Goal: Task Accomplishment & Management: Use online tool/utility

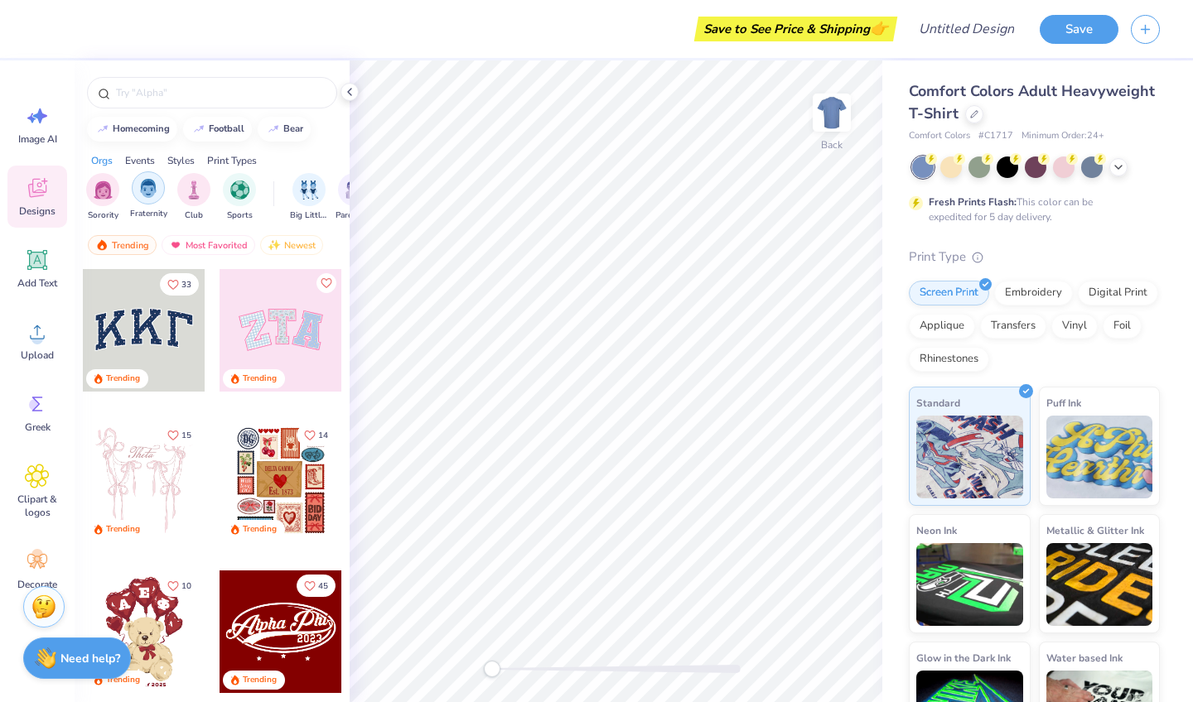
click at [147, 195] on img "filter for Fraternity" at bounding box center [148, 188] width 18 height 19
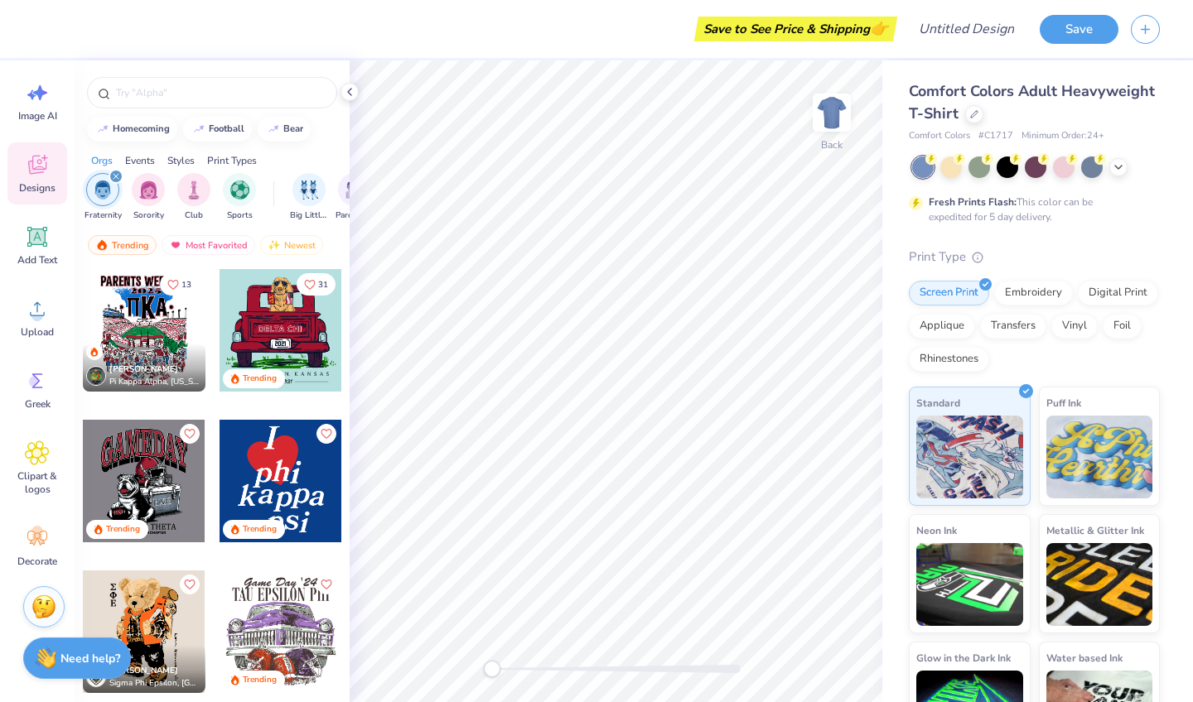
scroll to position [23, 0]
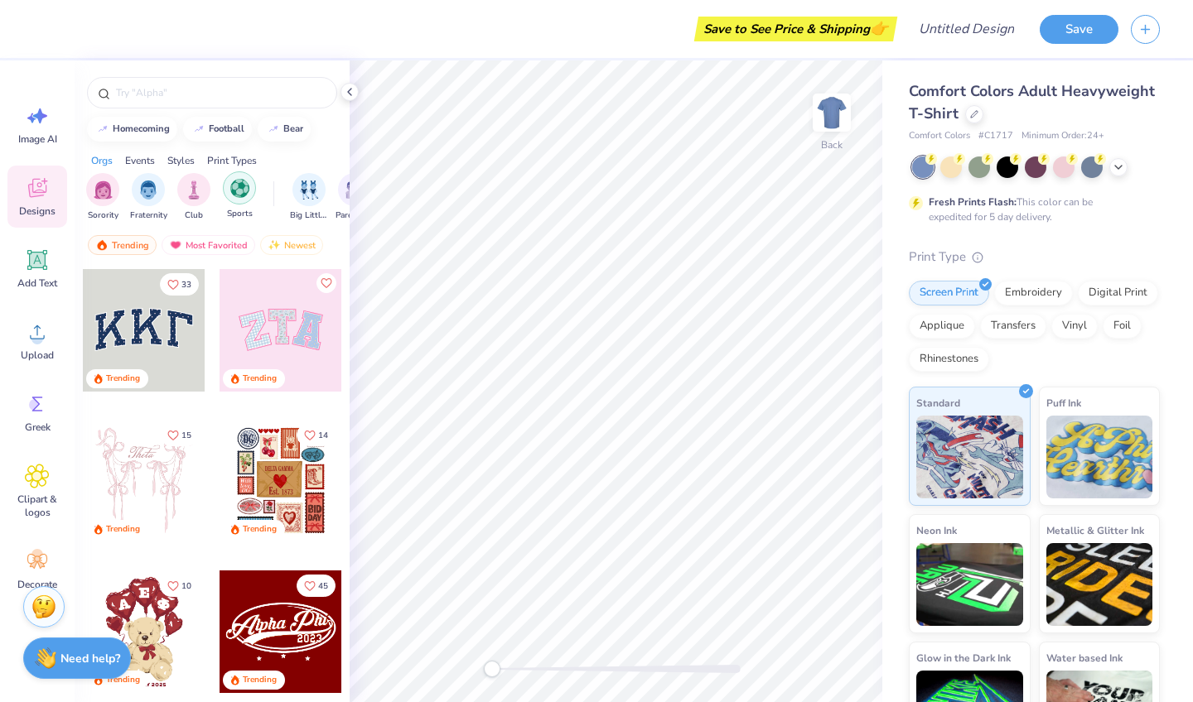
scroll to position [0, 4]
click at [237, 198] on div "filter for Sports" at bounding box center [235, 187] width 33 height 33
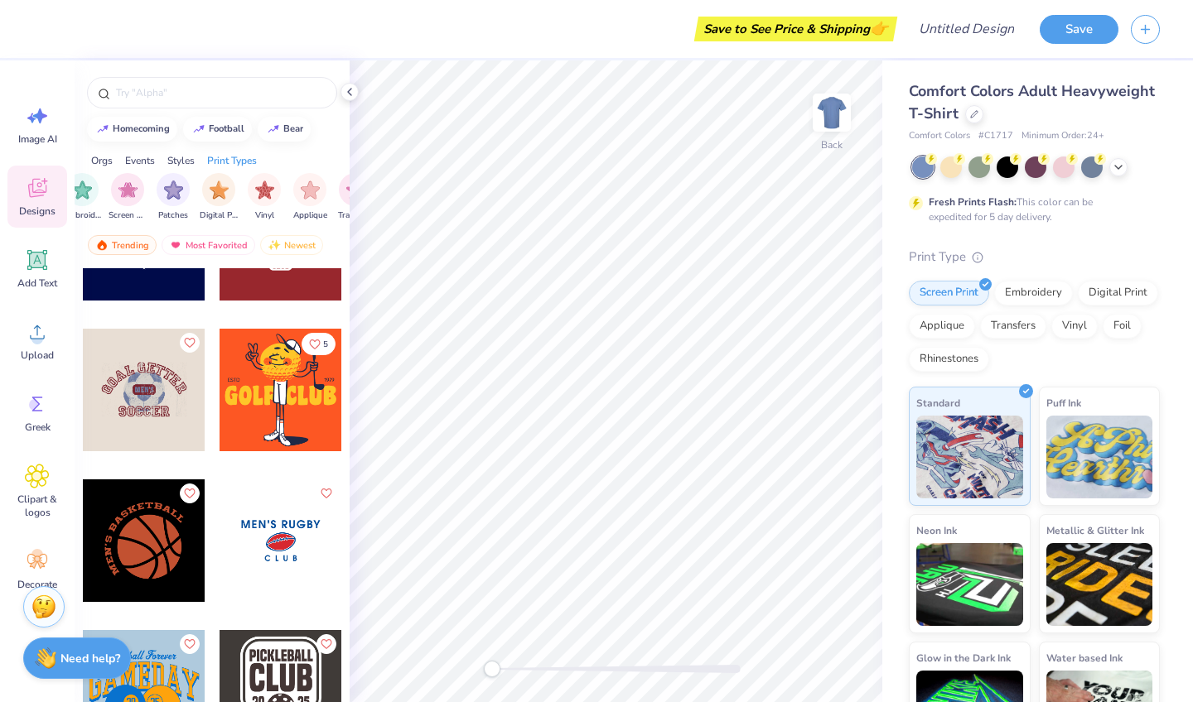
scroll to position [94, 0]
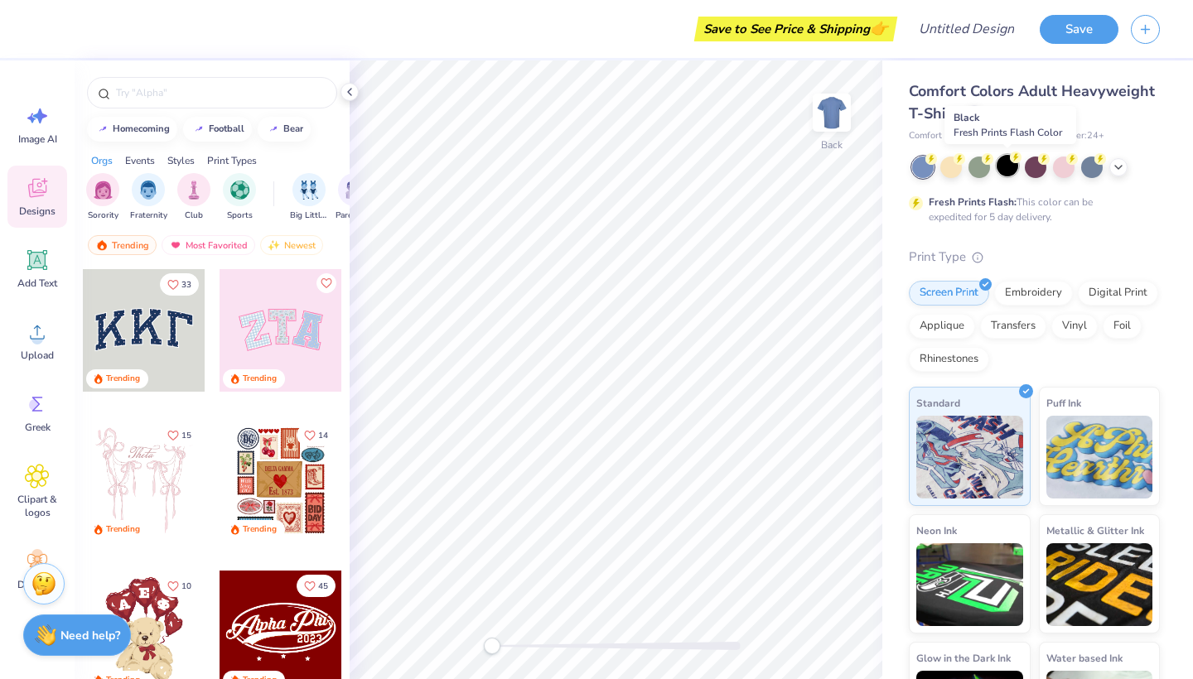
click at [1010, 167] on div at bounding box center [1007, 166] width 22 height 22
click at [16, 268] on div "Add Text" at bounding box center [37, 269] width 60 height 62
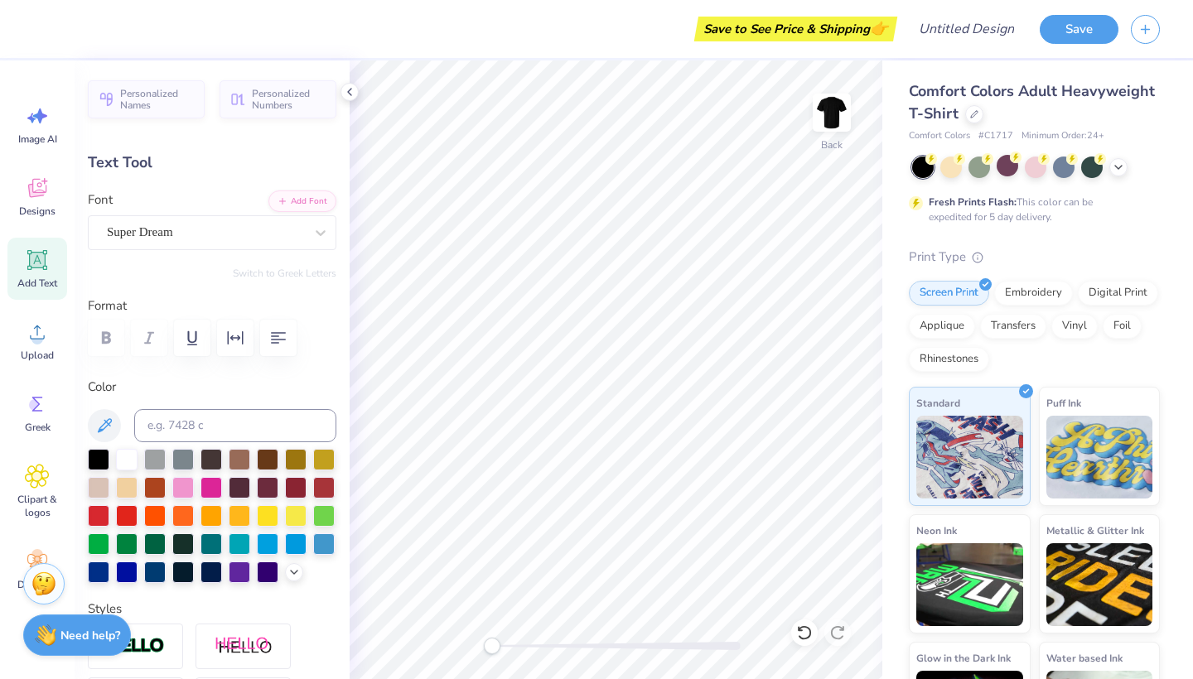
type textarea "Montclair State"
type input "14.17"
type input "1.42"
type input "1.29"
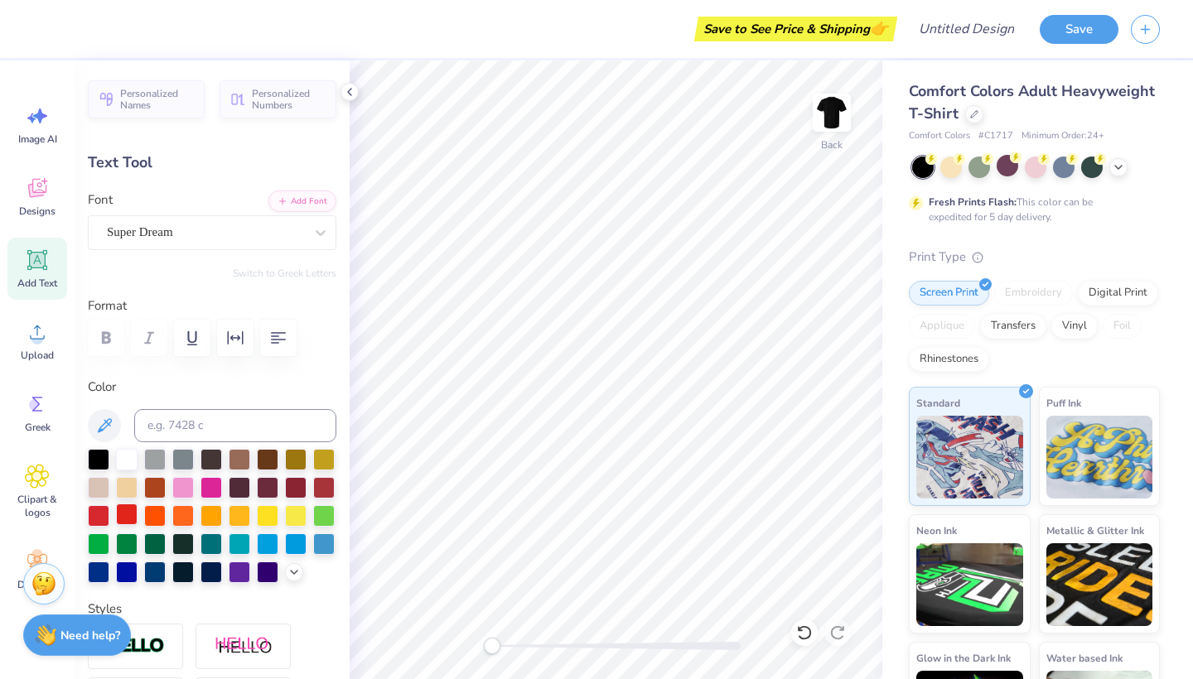
click at [122, 514] on div at bounding box center [127, 515] width 22 height 22
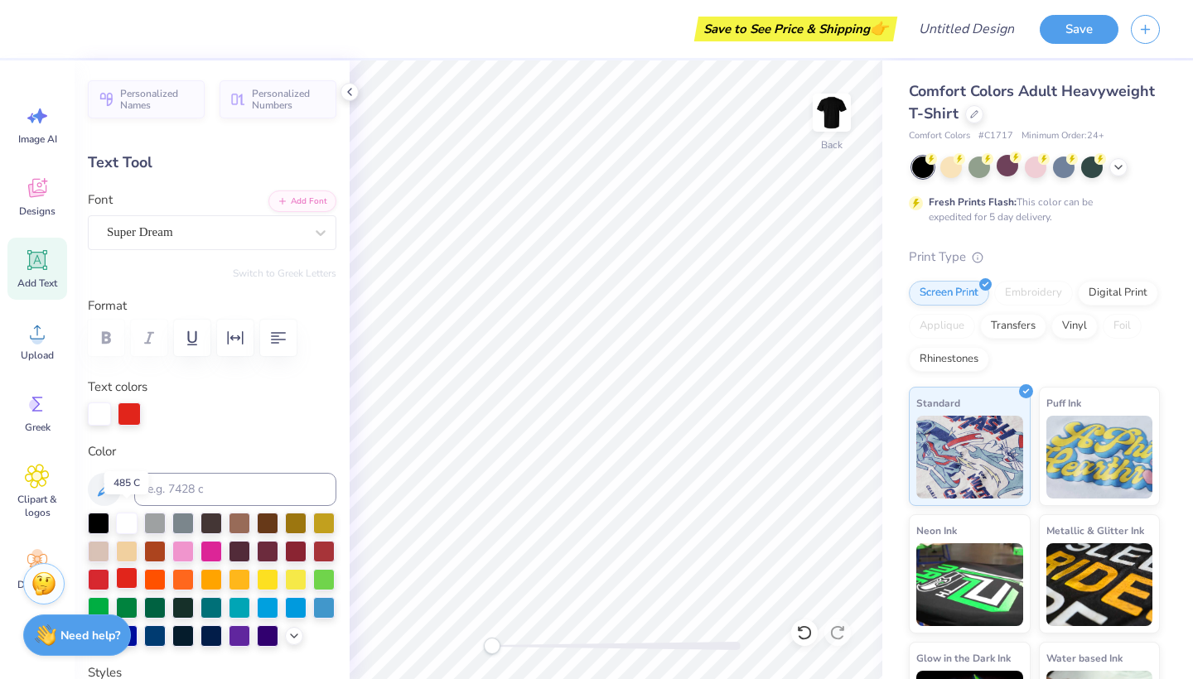
scroll to position [0, 3]
click at [126, 583] on div at bounding box center [127, 578] width 22 height 22
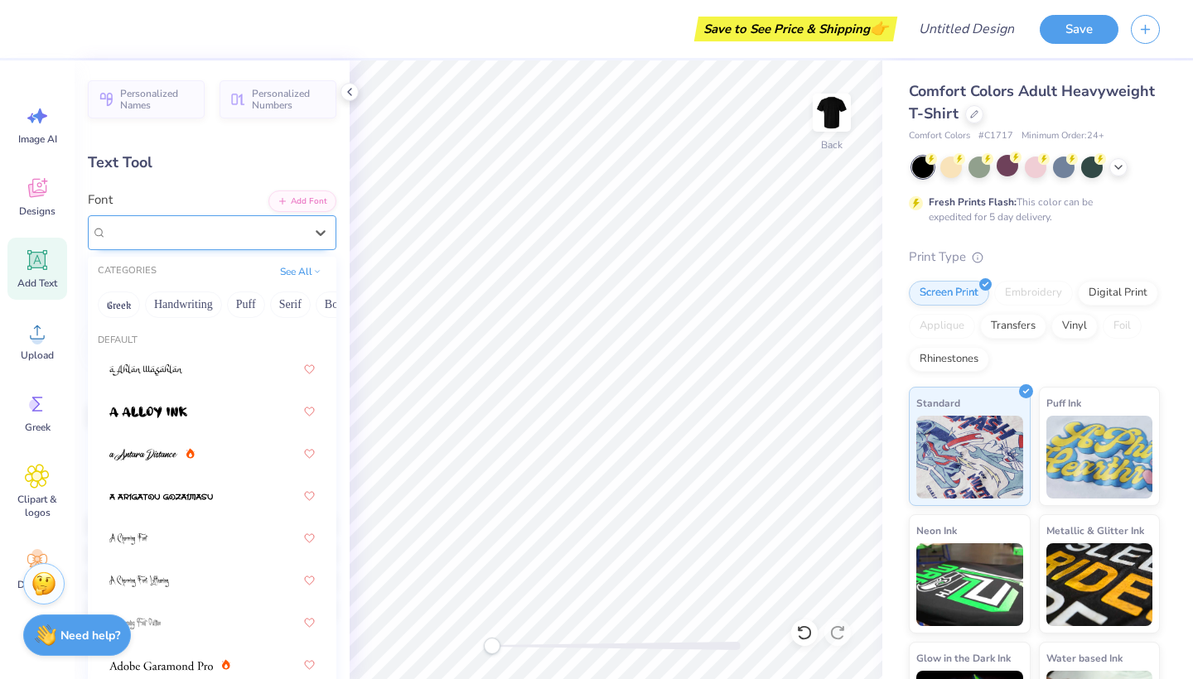
click at [278, 236] on div "Super Dream" at bounding box center [205, 233] width 200 height 26
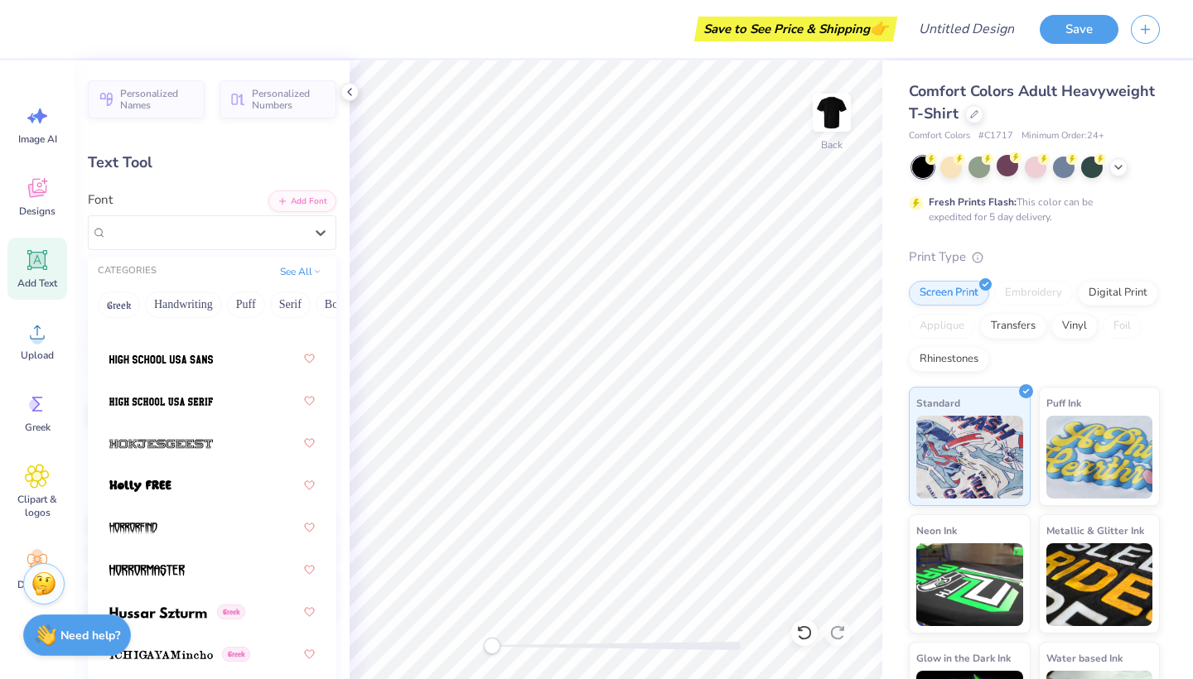
scroll to position [5951, 0]
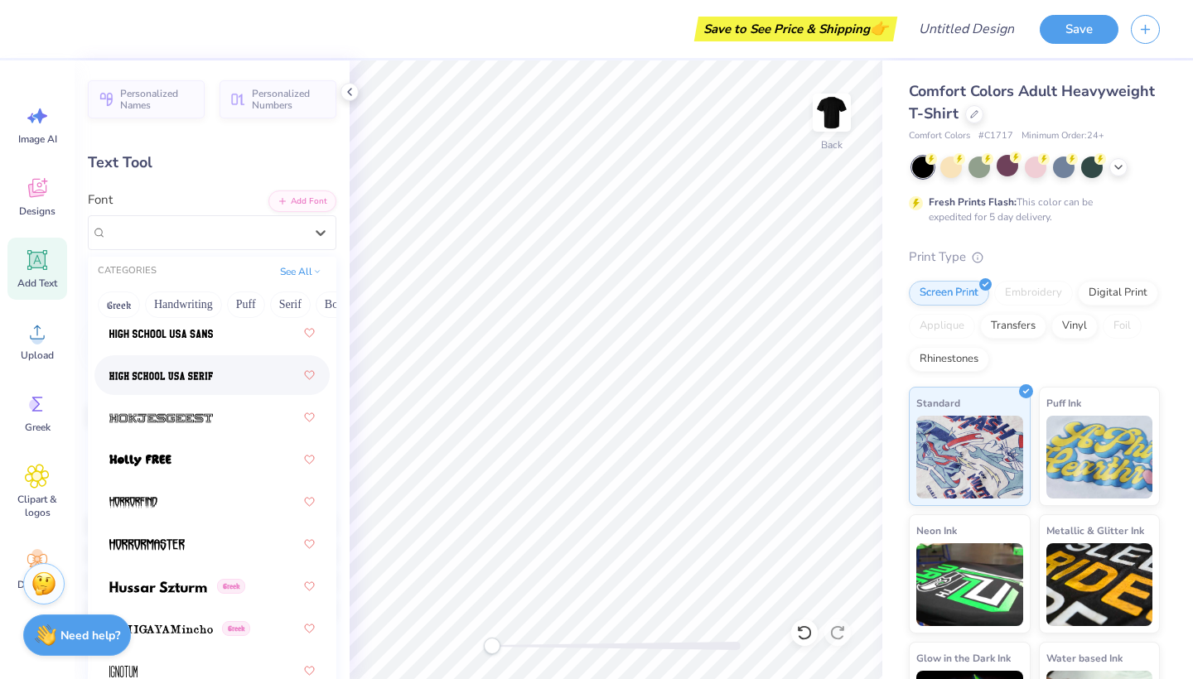
click at [208, 388] on div at bounding box center [211, 375] width 205 height 30
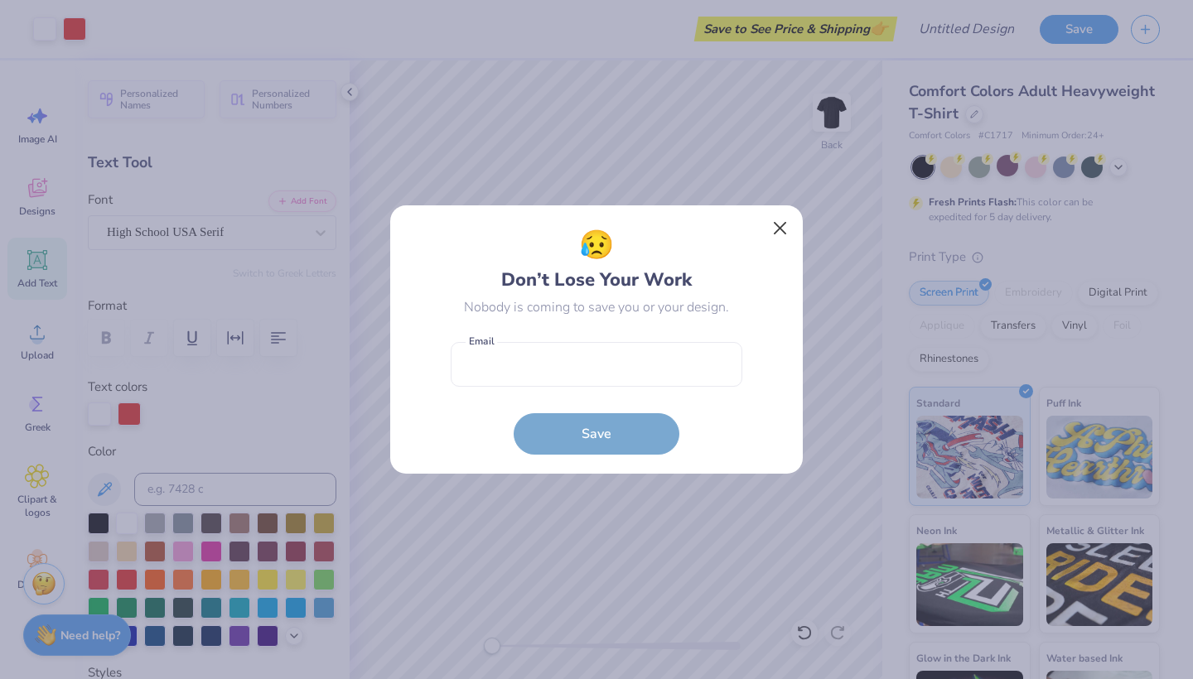
click at [783, 225] on button "Close" at bounding box center [780, 228] width 31 height 31
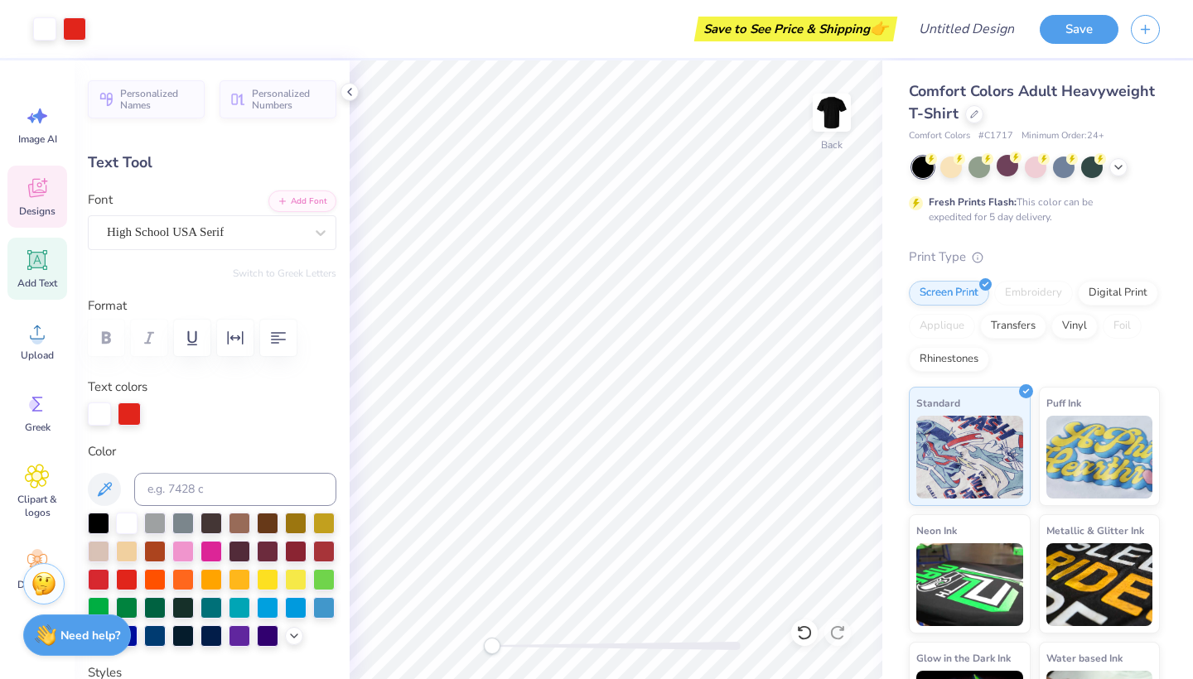
click at [46, 196] on icon at bounding box center [37, 188] width 25 height 25
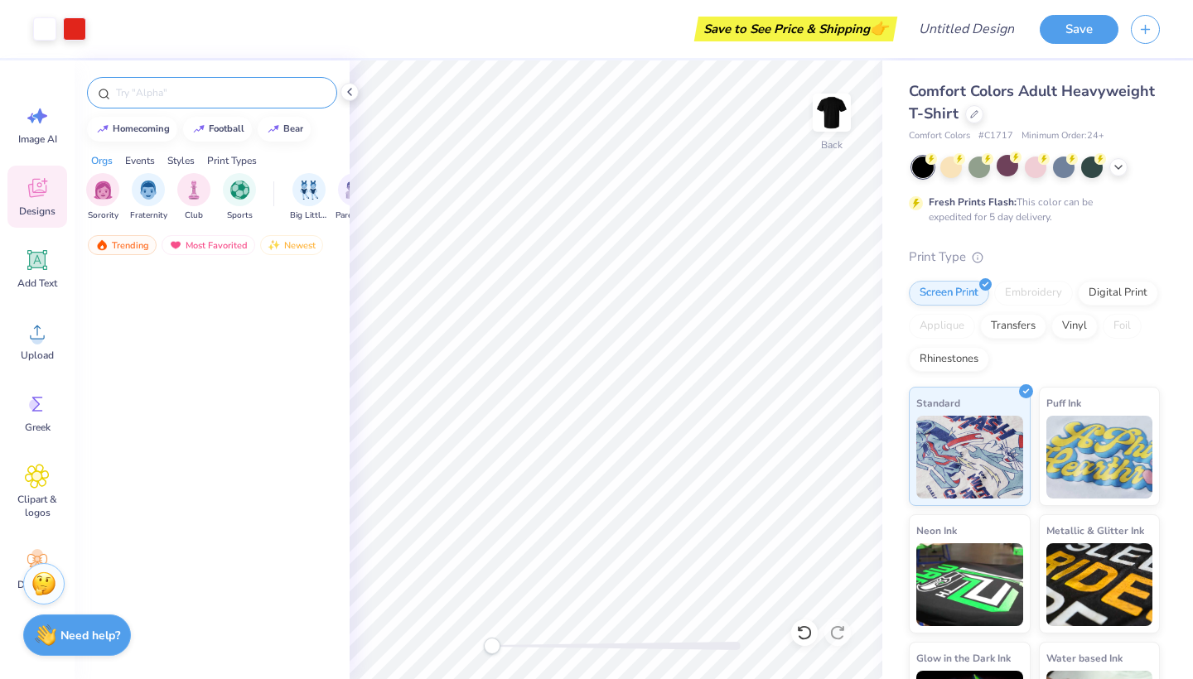
scroll to position [779, 0]
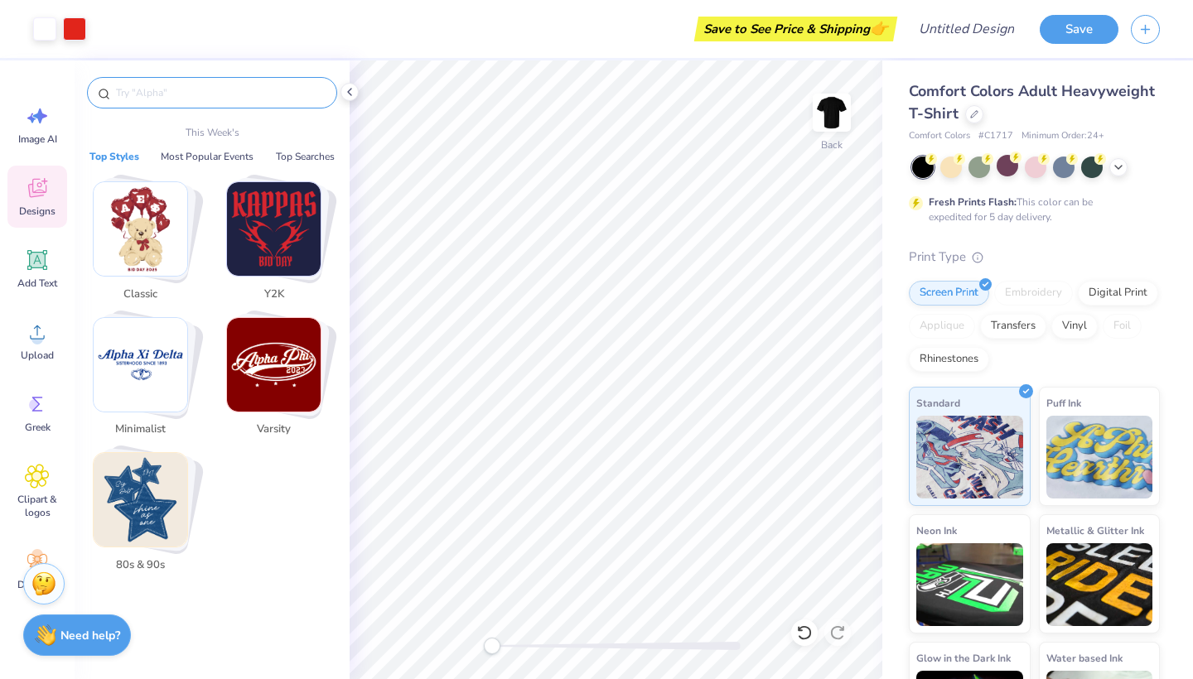
click at [229, 92] on input "text" at bounding box center [220, 92] width 212 height 17
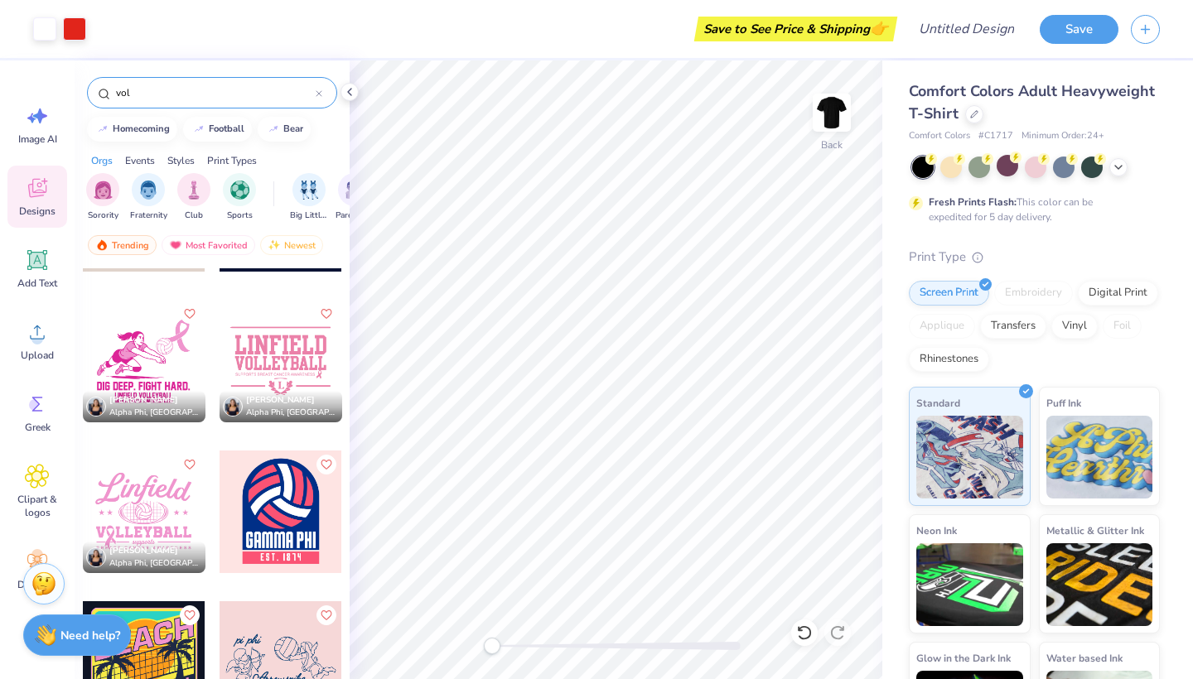
scroll to position [139, 0]
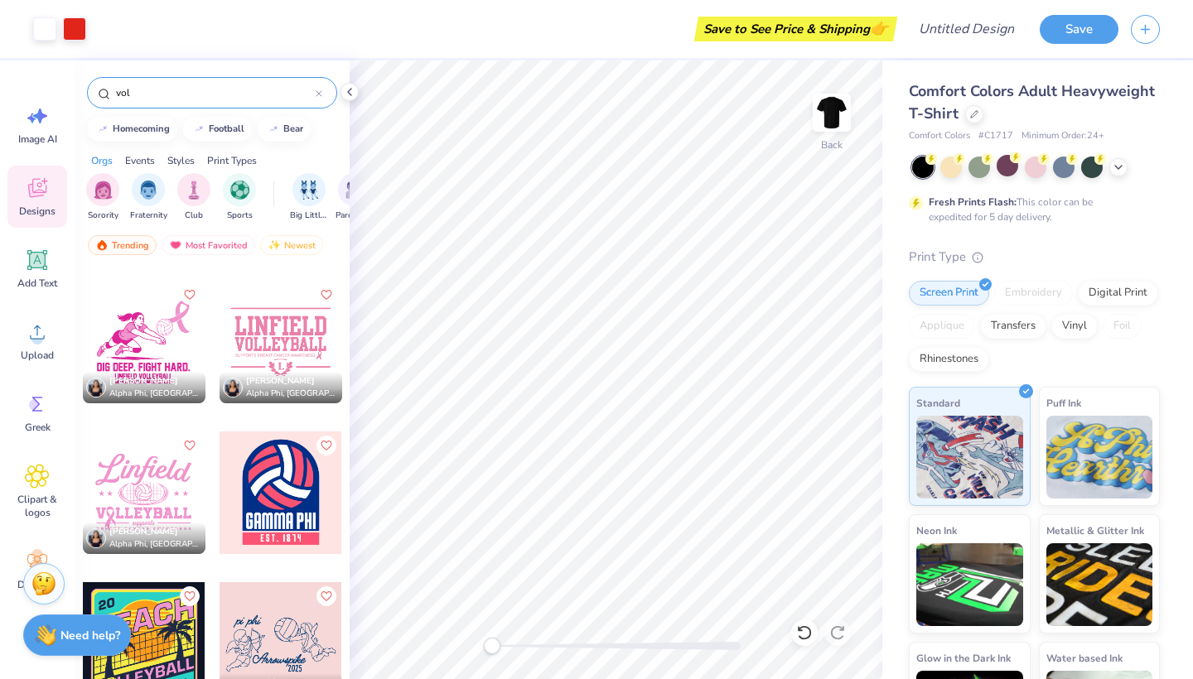
type input "vol"
click at [261, 493] on div at bounding box center [281, 493] width 123 height 123
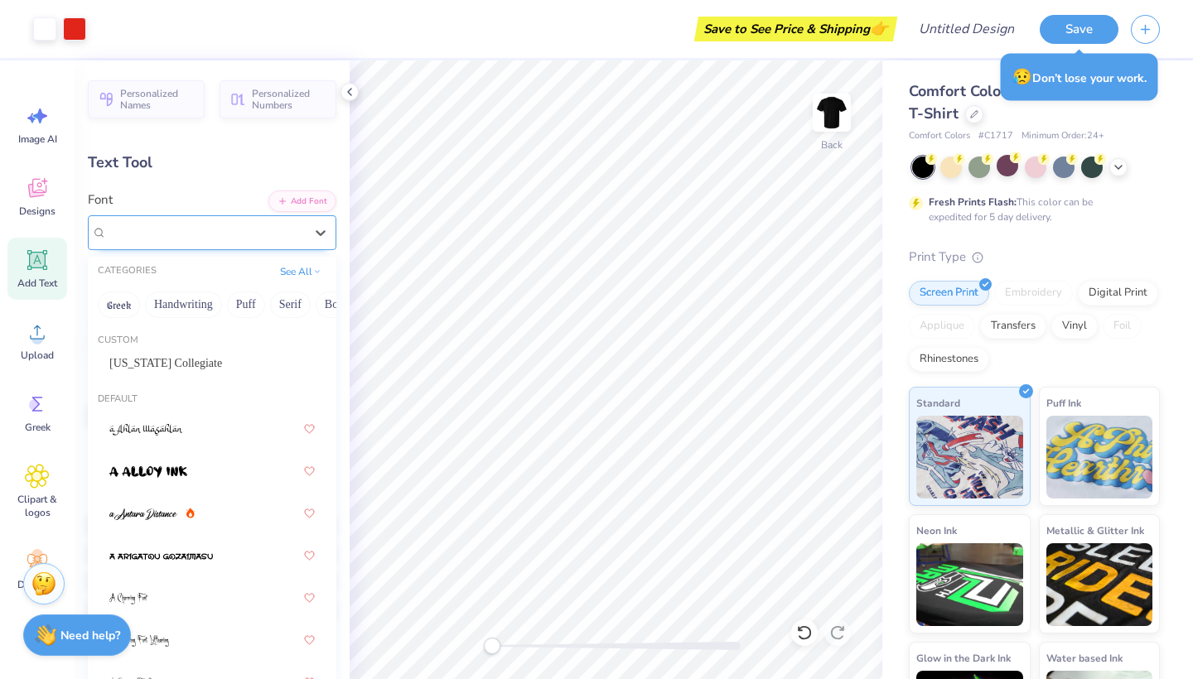
click at [258, 225] on div "High School USA Serif" at bounding box center [205, 233] width 200 height 26
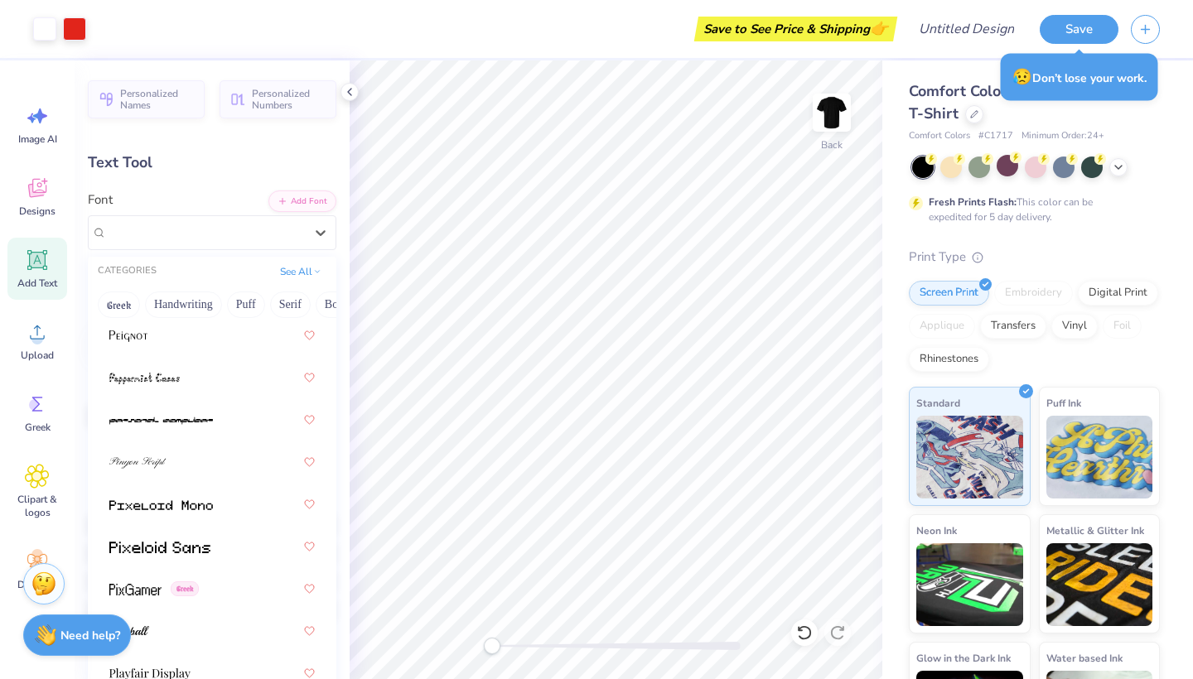
scroll to position [9713, 0]
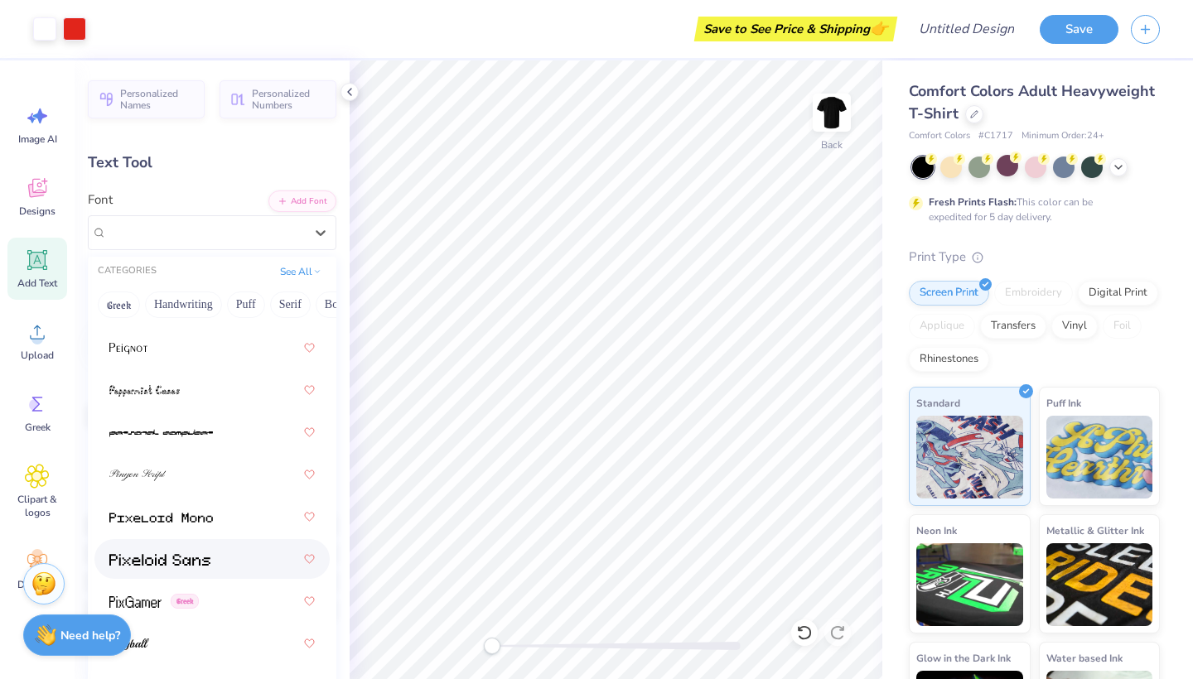
click at [205, 560] on img at bounding box center [159, 560] width 101 height 12
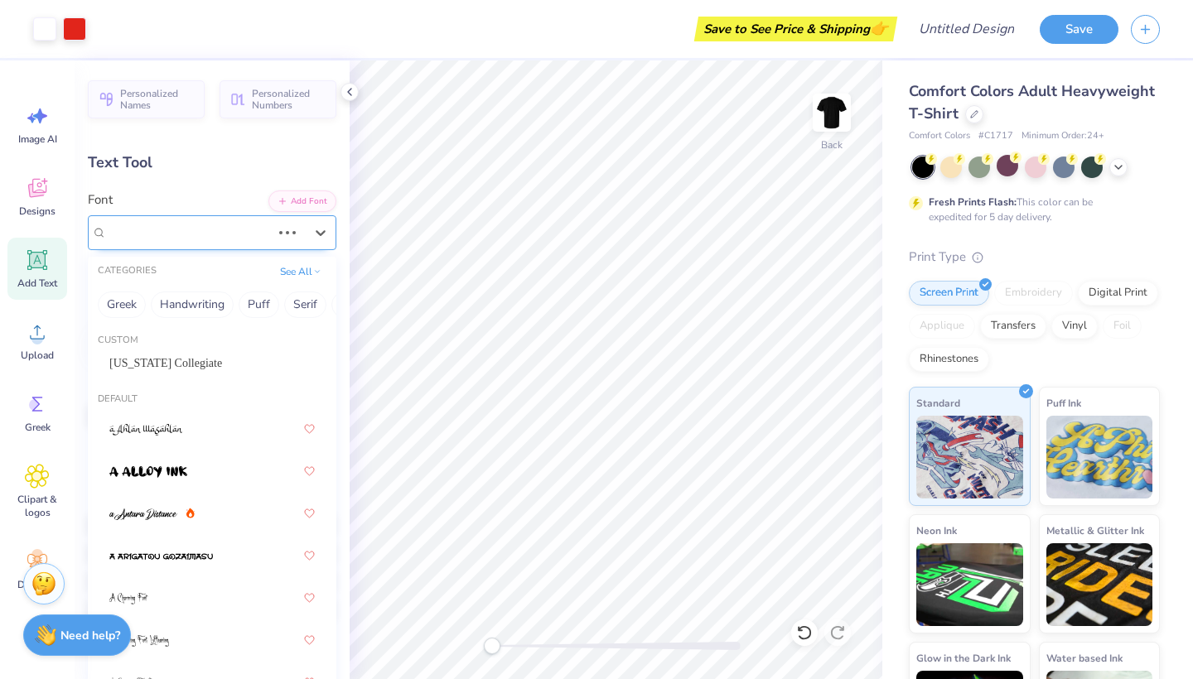
click at [213, 239] on span "High School USA Serif" at bounding box center [165, 232] width 117 height 19
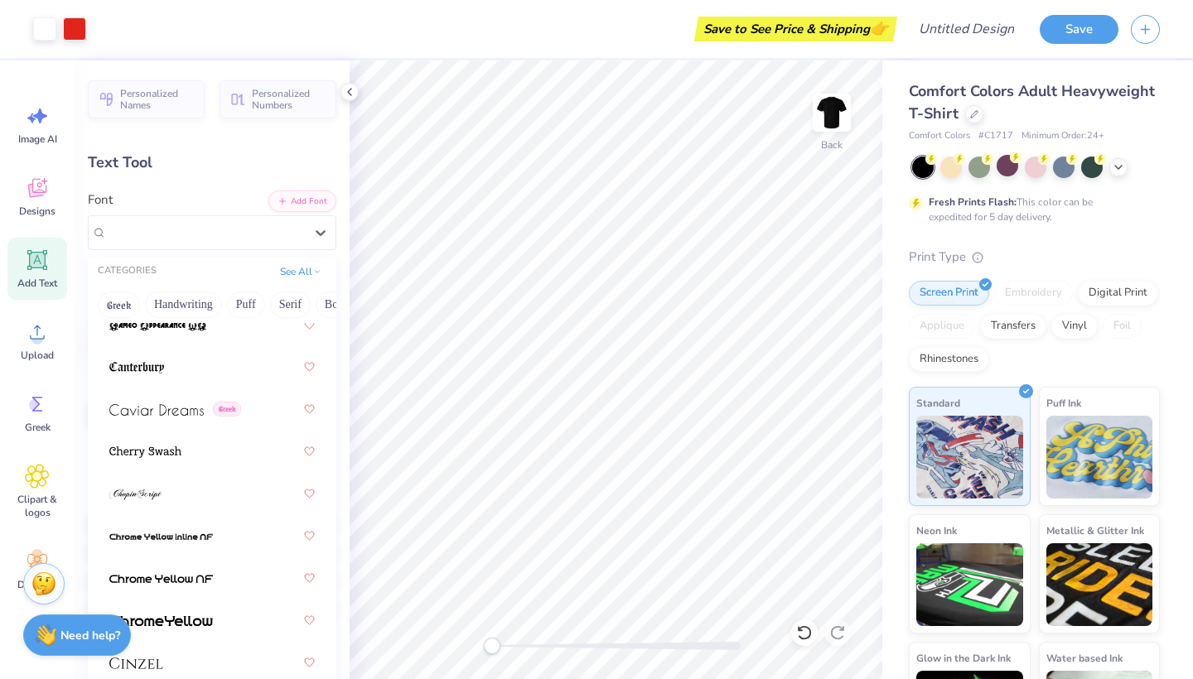
scroll to position [2830, 0]
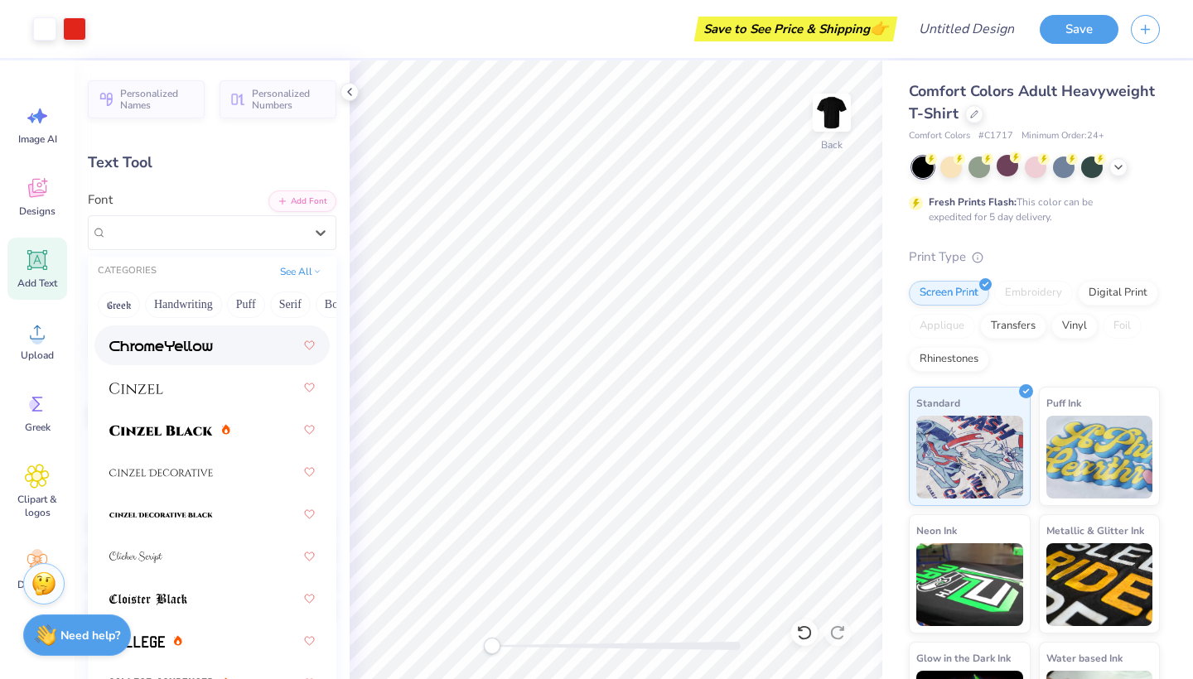
click at [183, 356] on div at bounding box center [211, 346] width 205 height 30
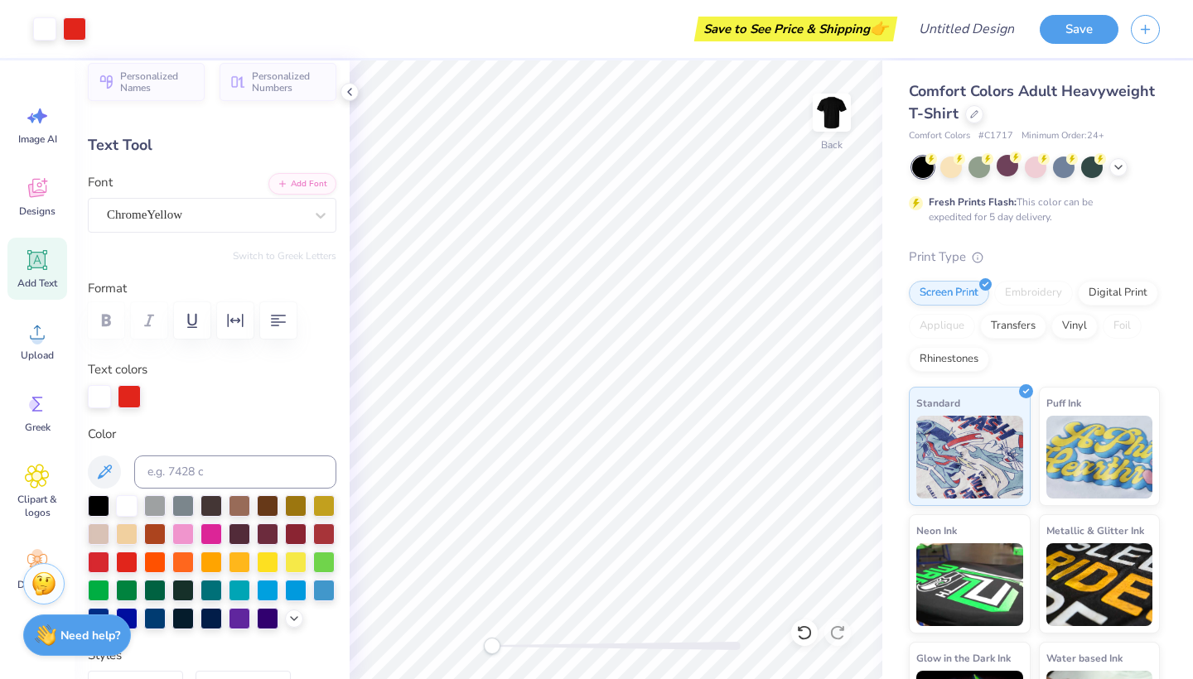
scroll to position [23, 0]
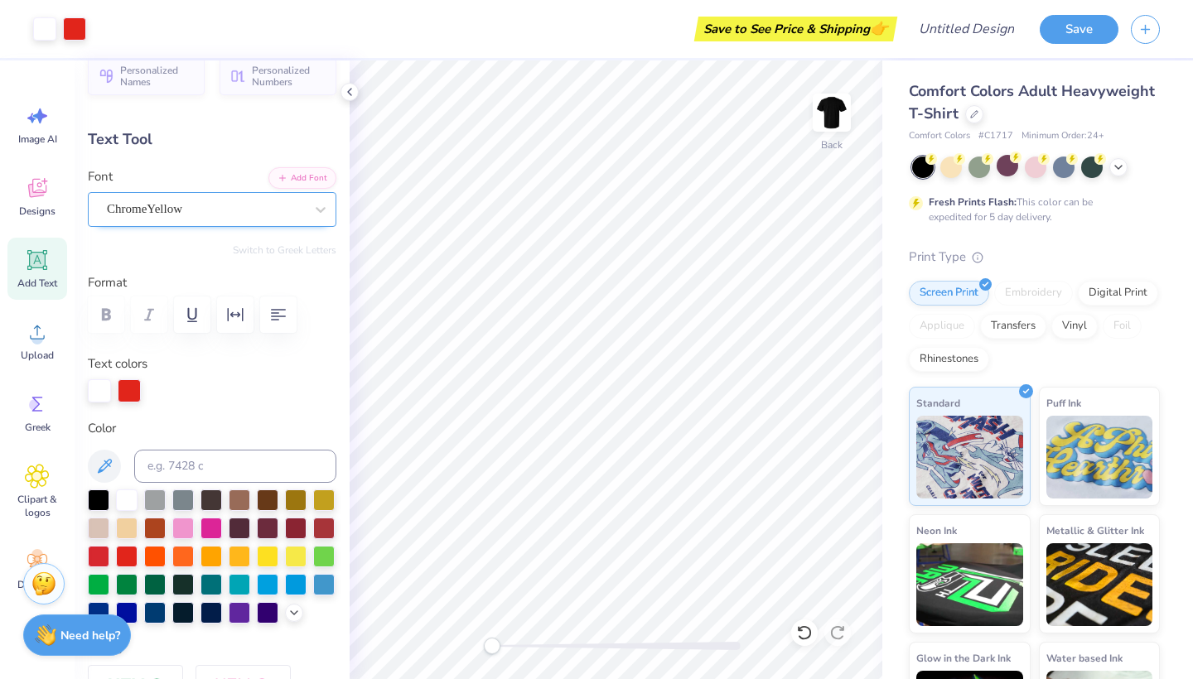
click at [201, 215] on div "ChromeYellow" at bounding box center [205, 209] width 200 height 26
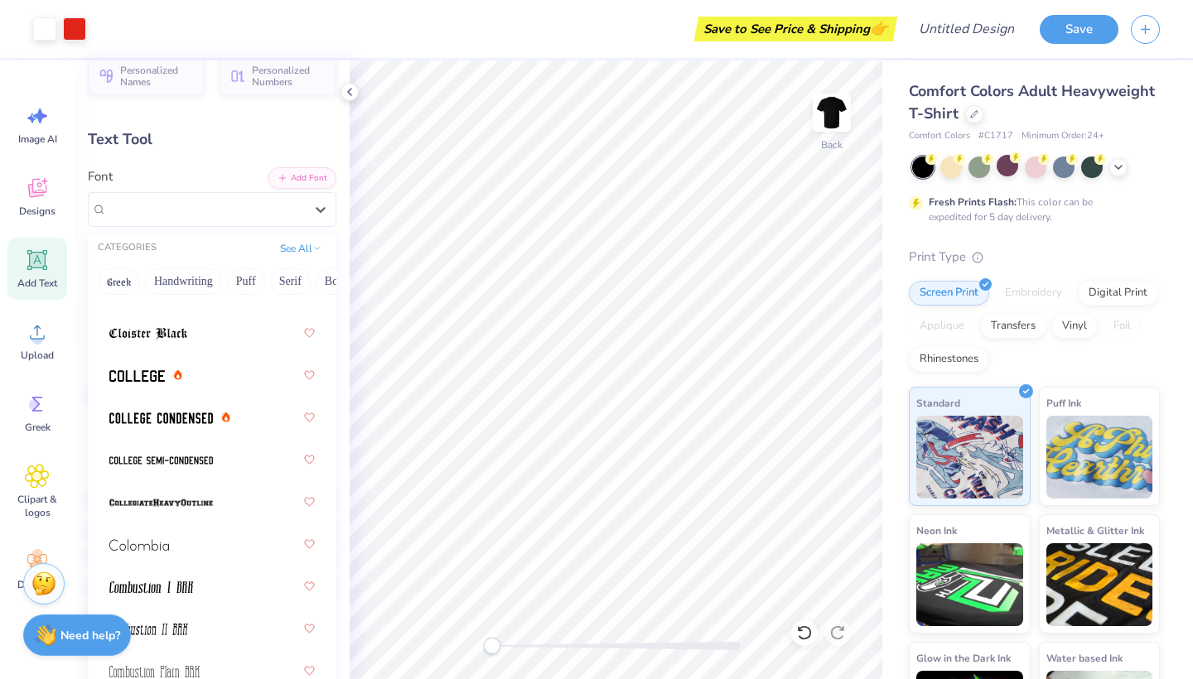
scroll to position [3055, 0]
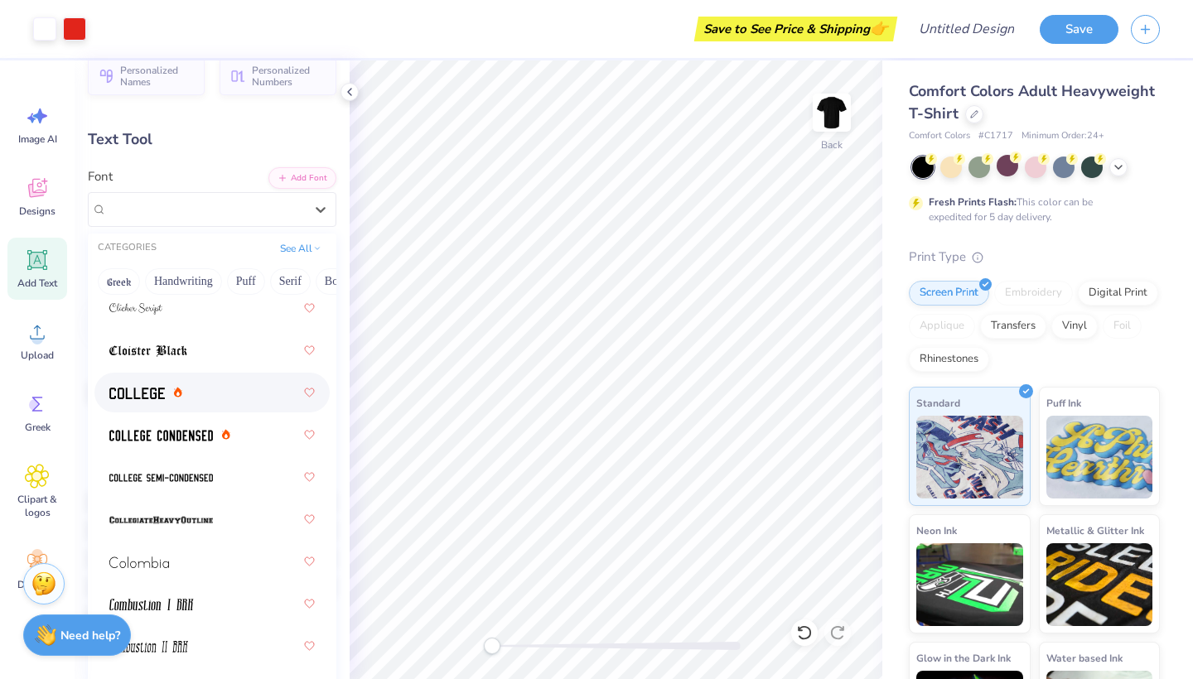
click at [171, 402] on div at bounding box center [145, 392] width 73 height 17
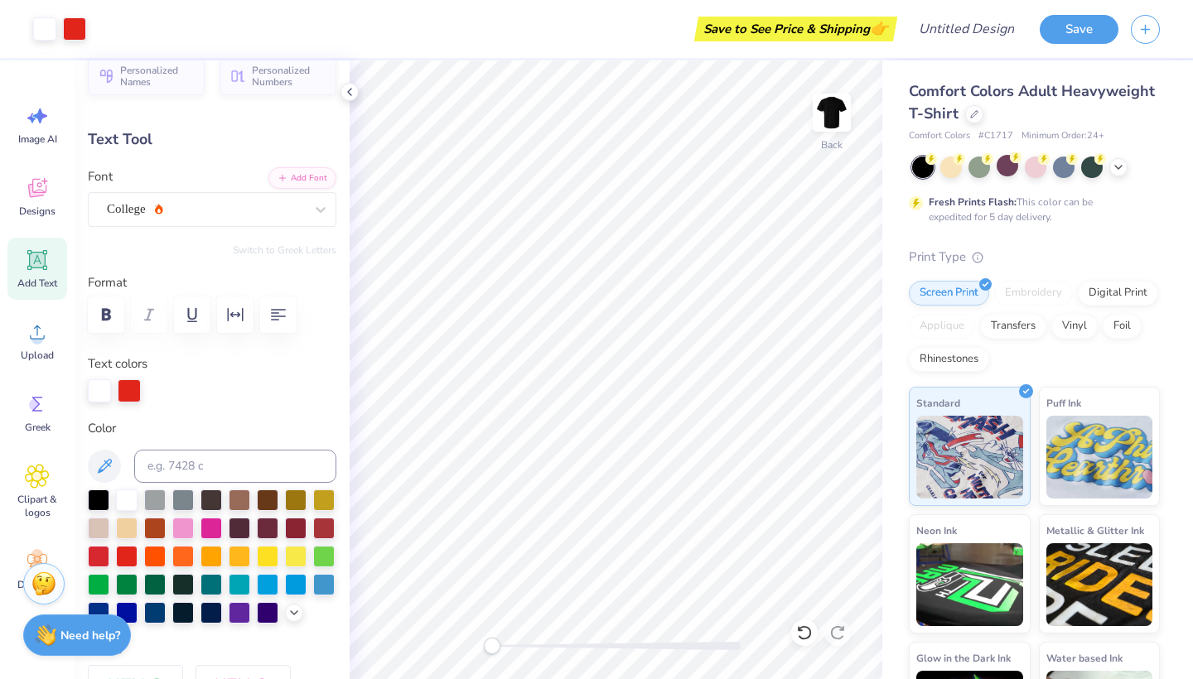
type input "12.40"
type input "1.17"
click at [254, 210] on div "College" at bounding box center [205, 209] width 200 height 26
type input "2.11"
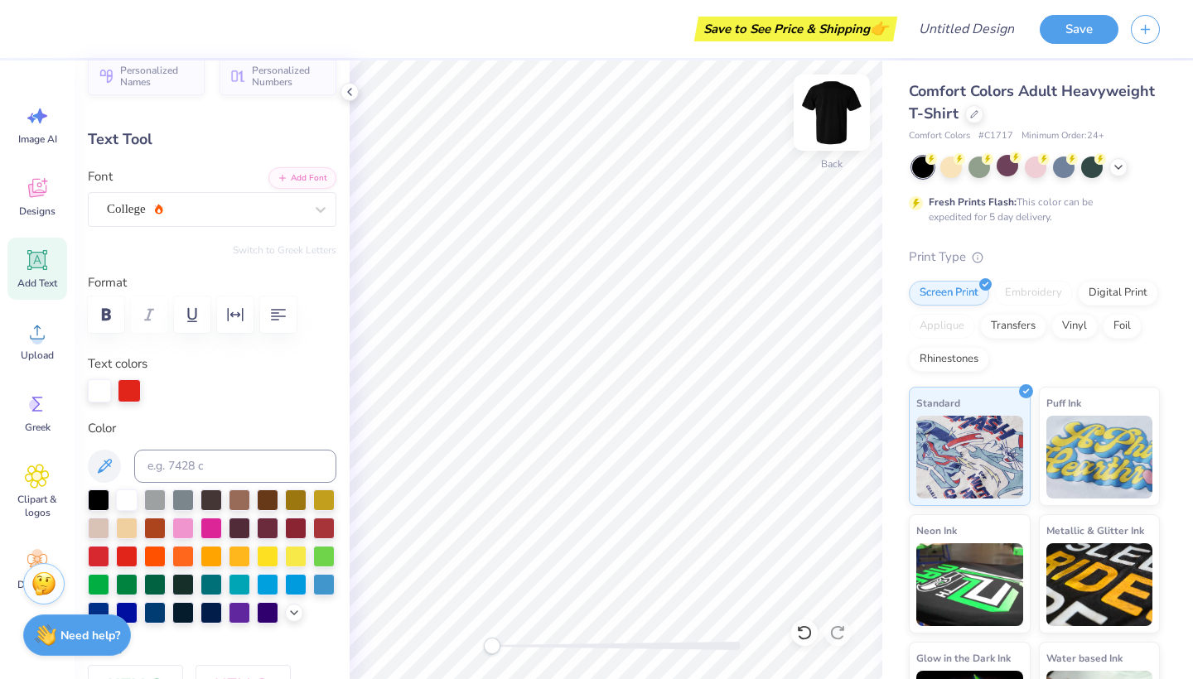
click at [838, 126] on img at bounding box center [832, 113] width 66 height 66
click at [832, 123] on img at bounding box center [832, 113] width 66 height 66
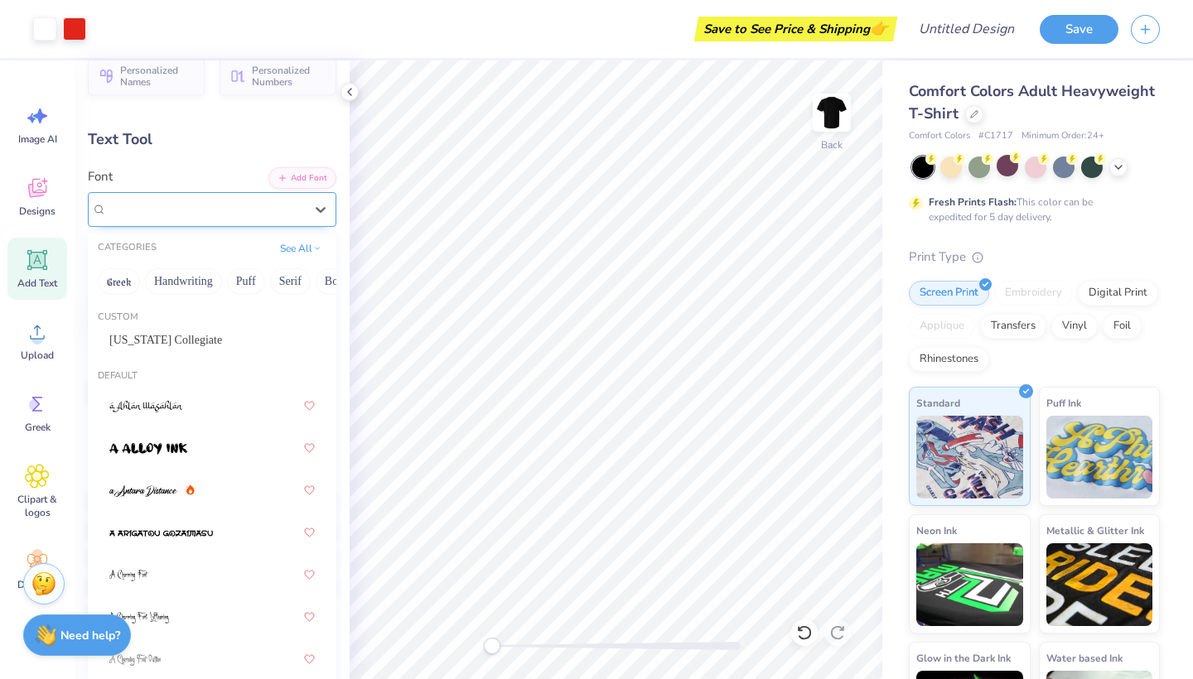
click at [242, 215] on div "College" at bounding box center [205, 209] width 200 height 26
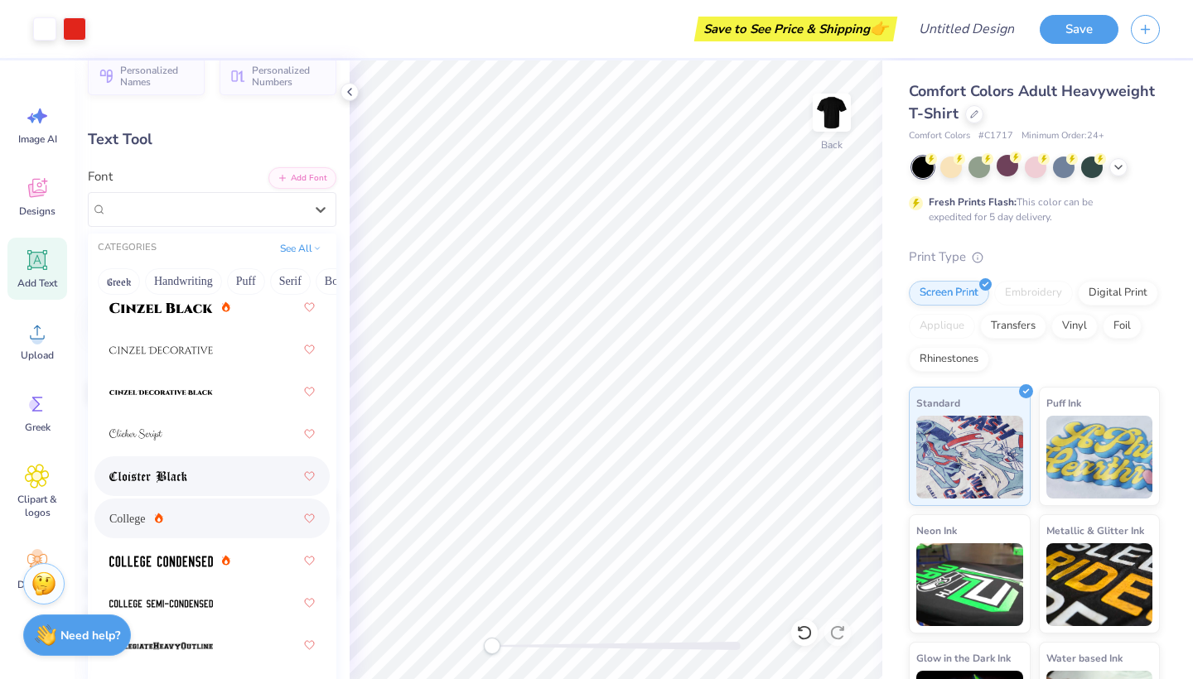
scroll to position [2903, 0]
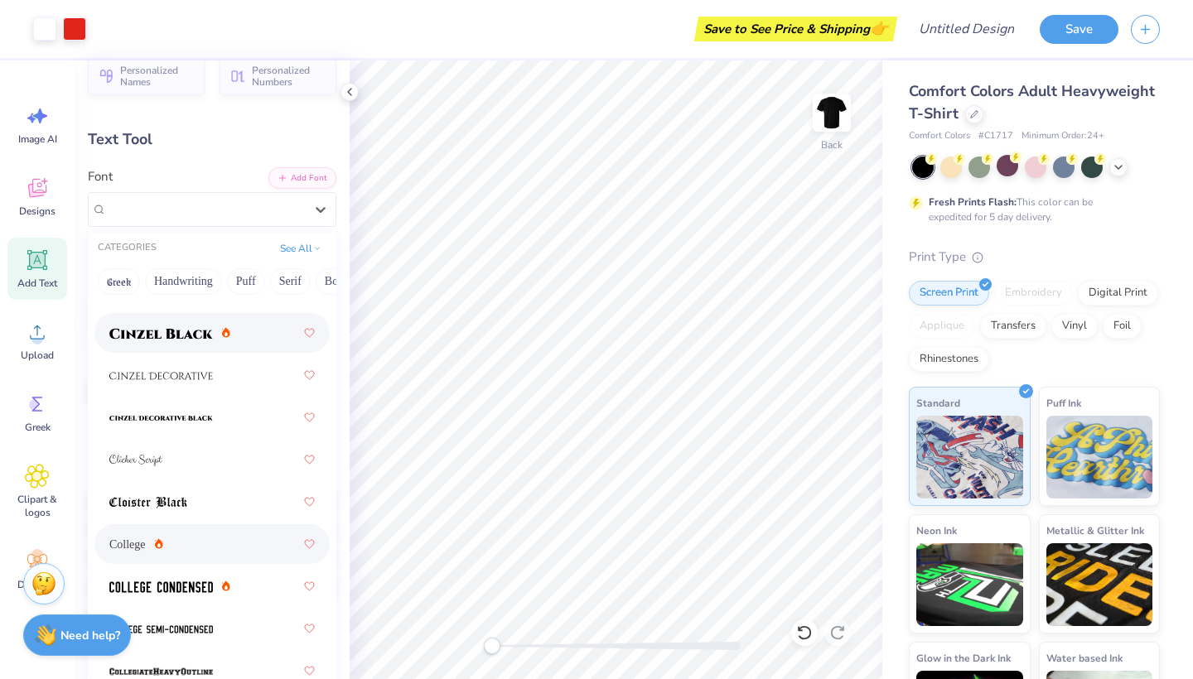
click at [200, 346] on div at bounding box center [211, 333] width 205 height 30
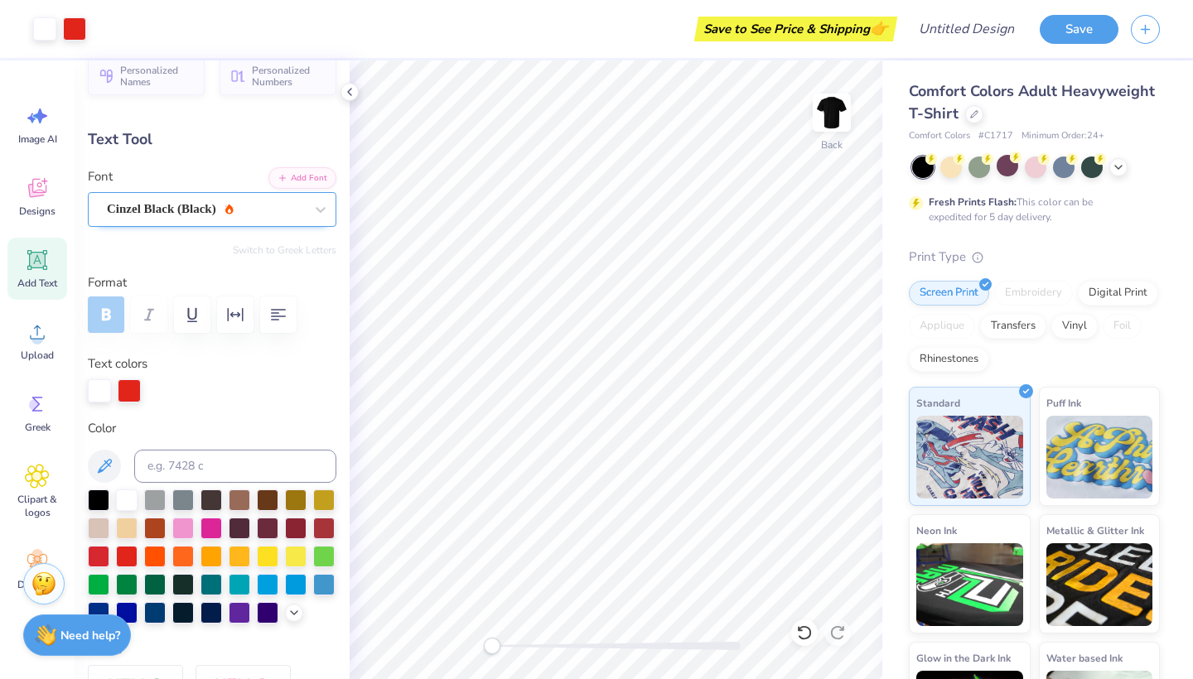
click at [268, 214] on div "Cinzel Black (Black)" at bounding box center [205, 209] width 200 height 26
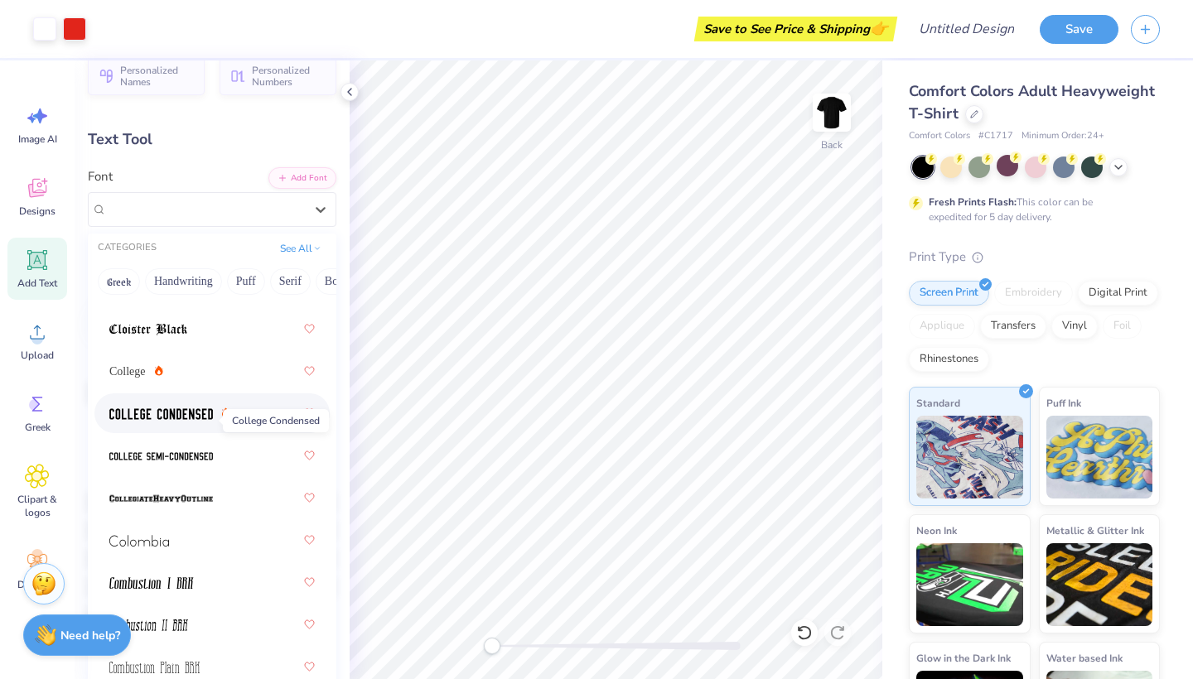
scroll to position [3113, 0]
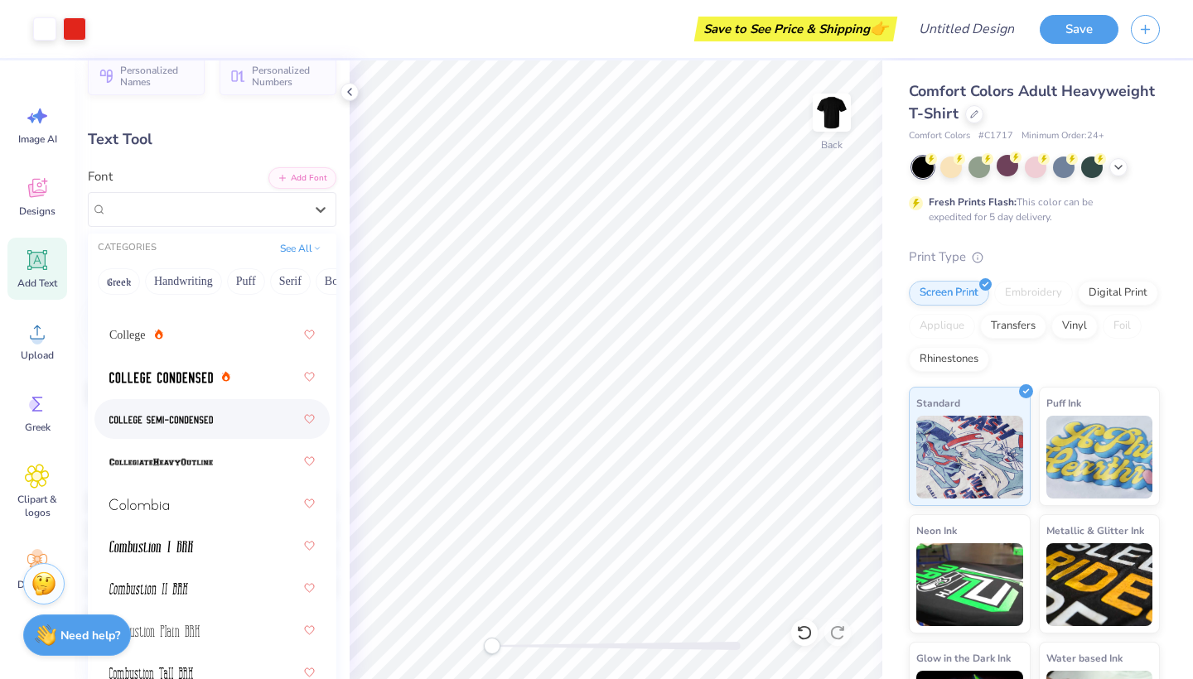
click at [188, 429] on div at bounding box center [211, 419] width 205 height 30
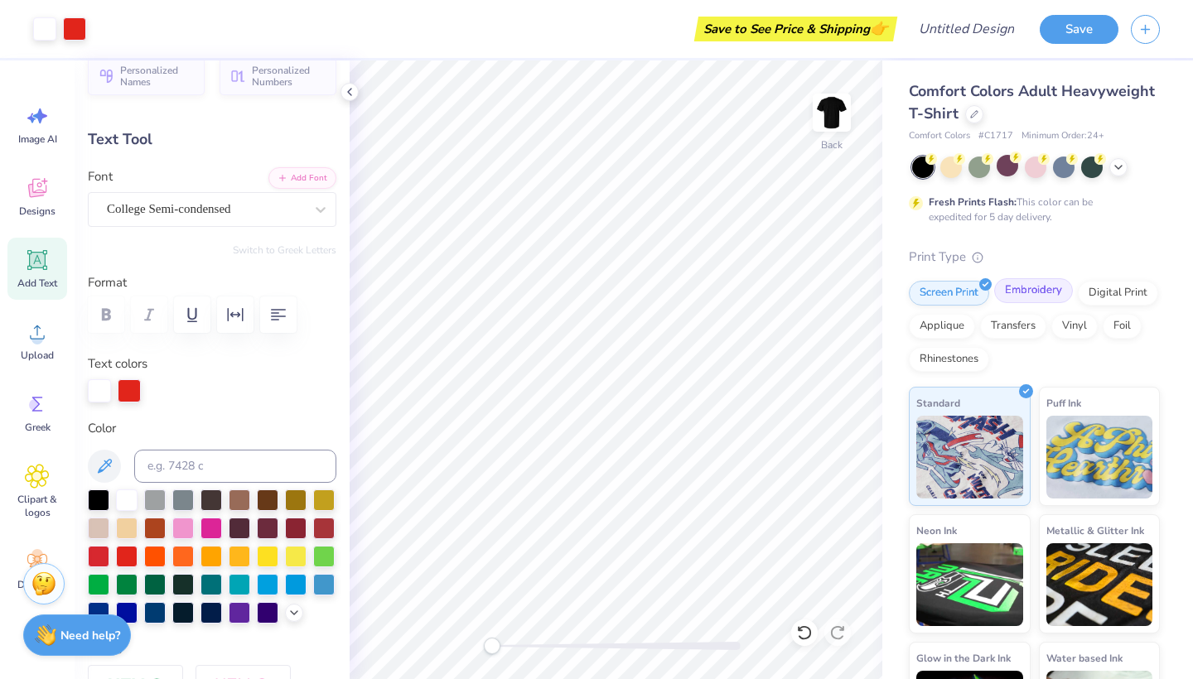
click at [1028, 290] on div "Embroidery" at bounding box center [1033, 290] width 79 height 25
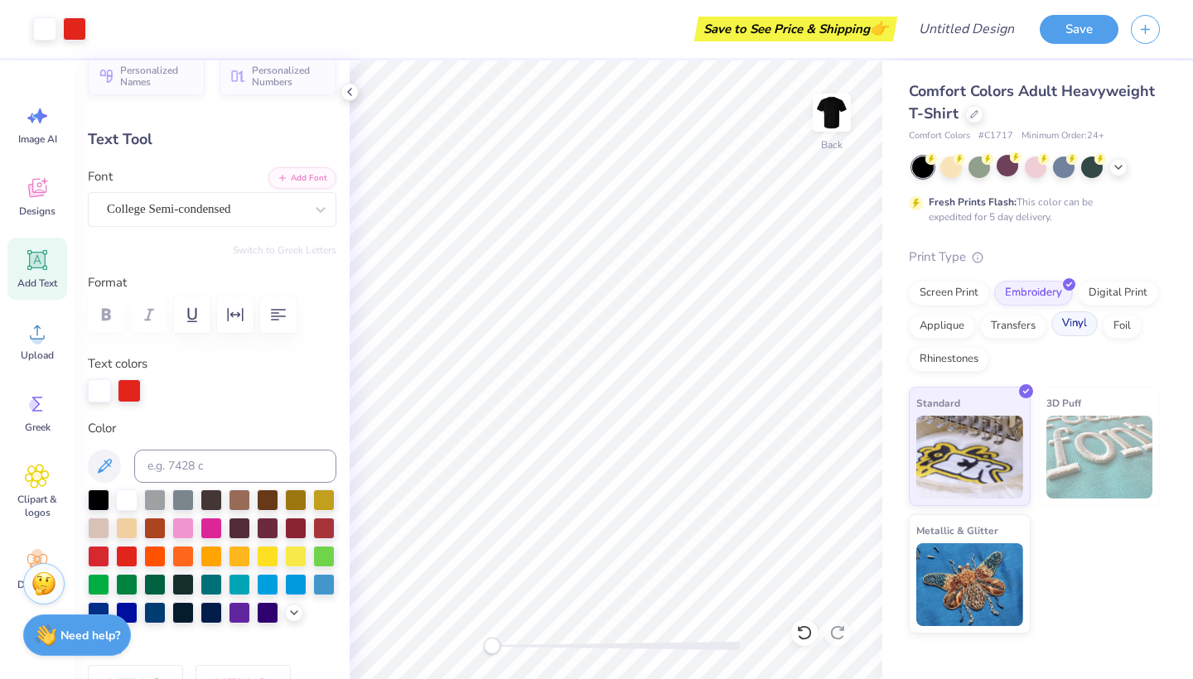
click at [1080, 331] on div "Vinyl" at bounding box center [1074, 323] width 46 height 25
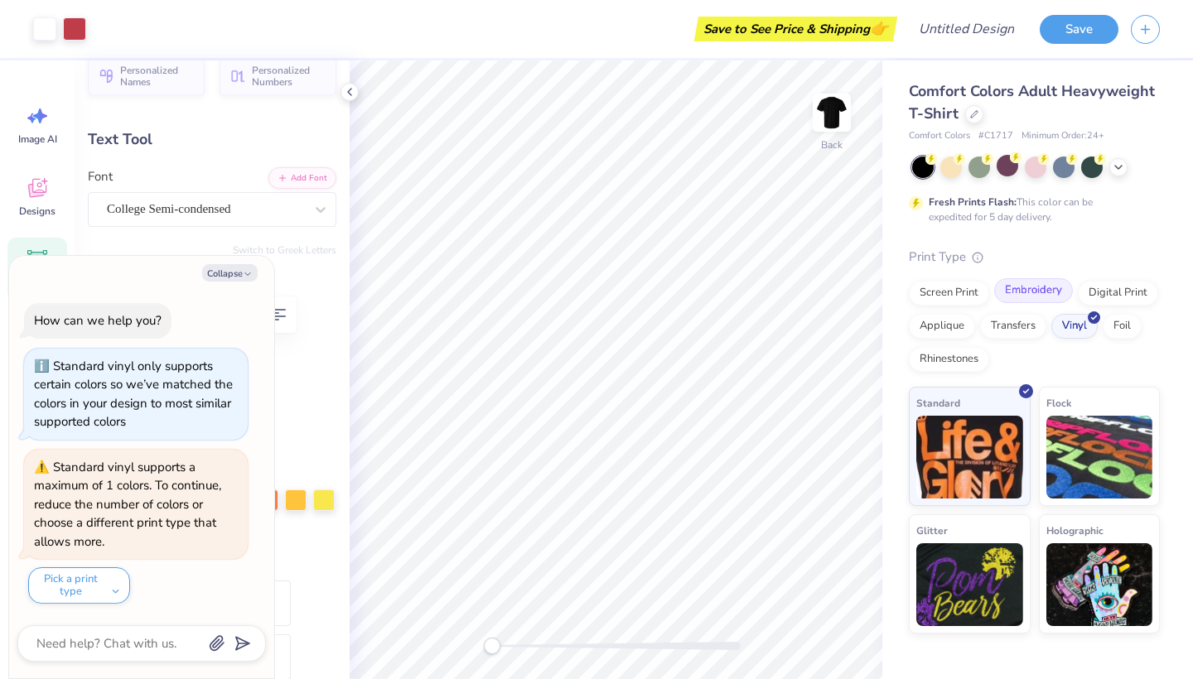
click at [1058, 297] on div "Embroidery" at bounding box center [1033, 290] width 79 height 25
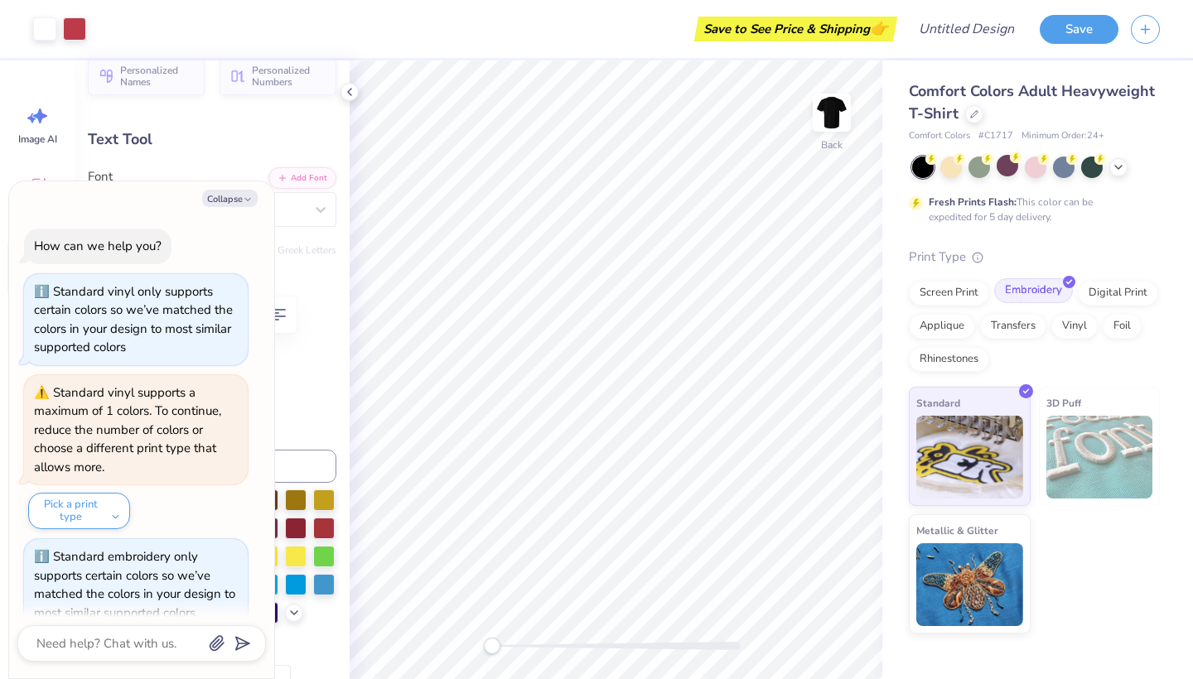
scroll to position [21, 0]
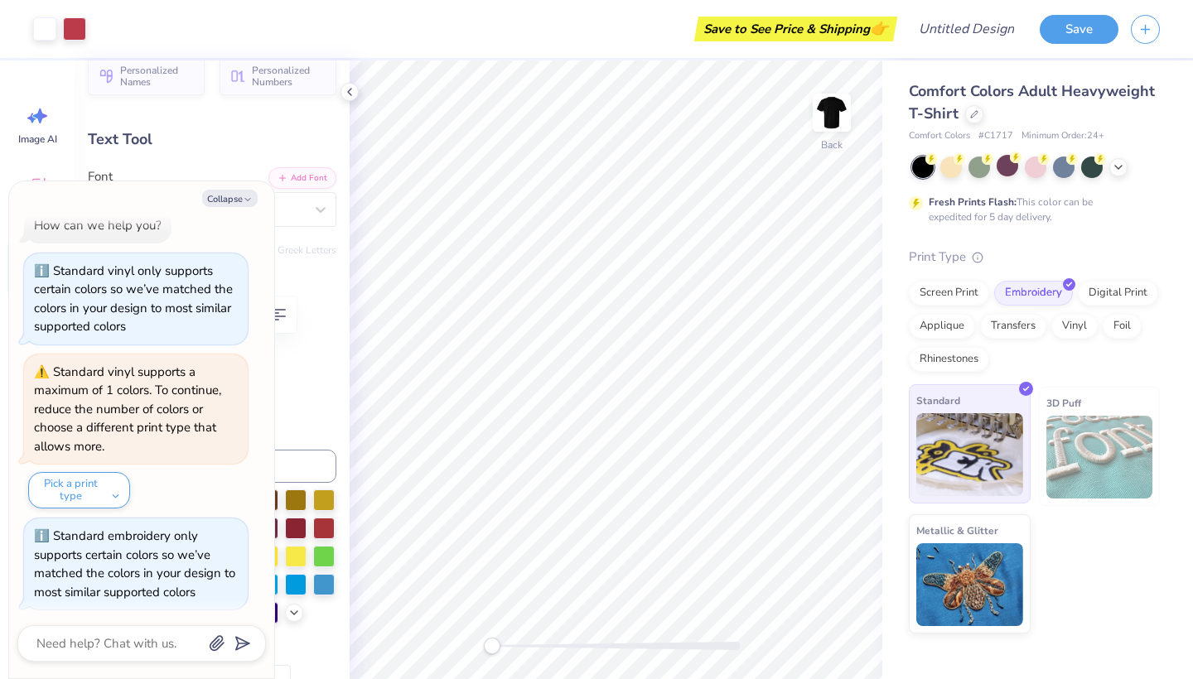
click at [975, 459] on img at bounding box center [969, 454] width 107 height 83
type textarea "x"
type input "11.22"
type input "2.41"
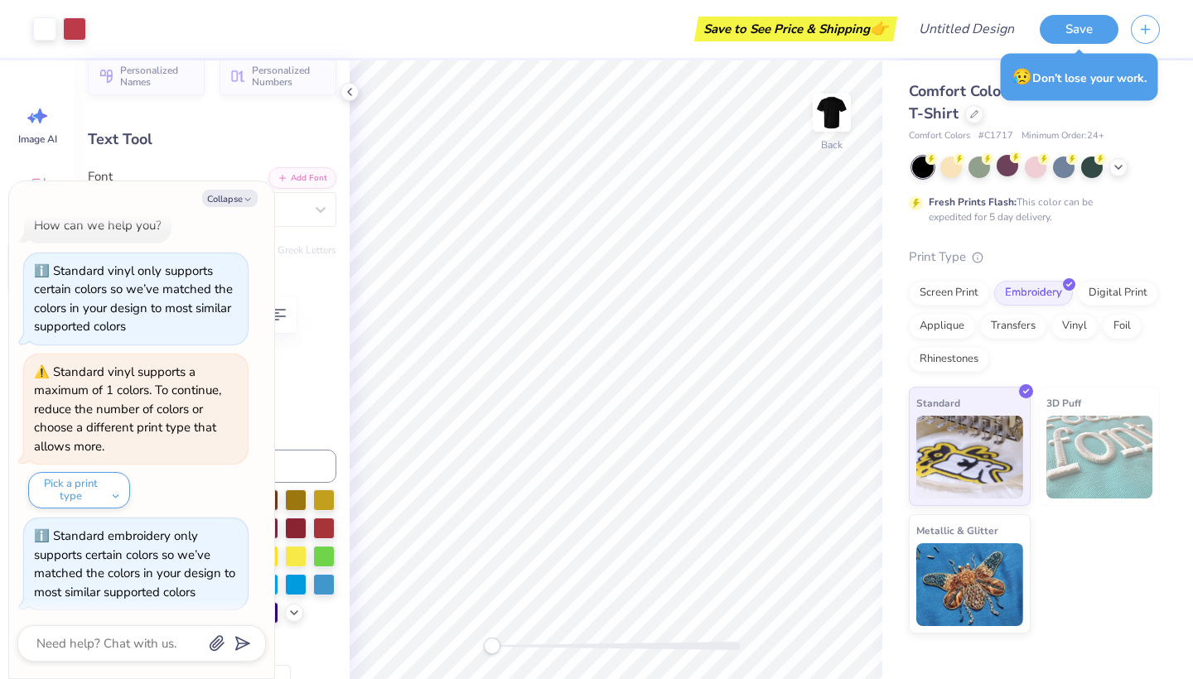
type textarea "x"
